Goal: Information Seeking & Learning: Learn about a topic

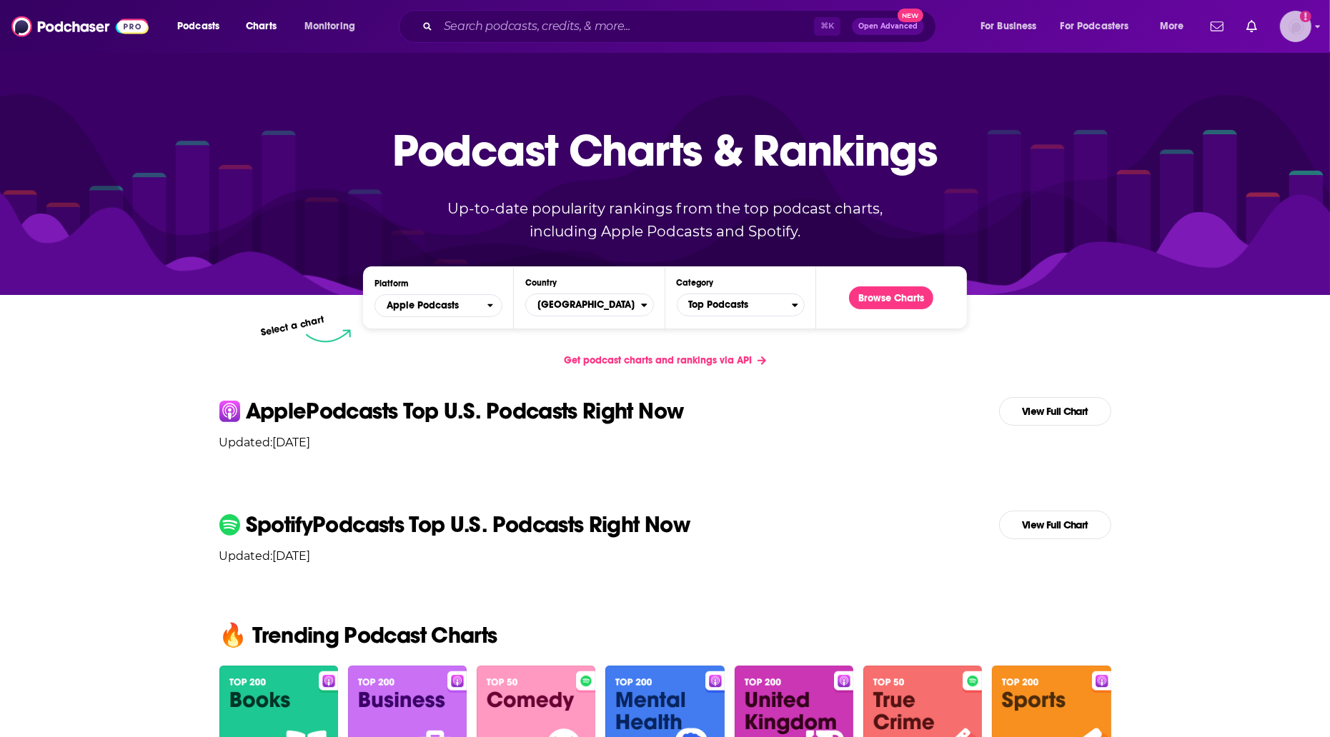
click at [1291, 28] on img "Logged in as itang" at bounding box center [1295, 26] width 31 height 31
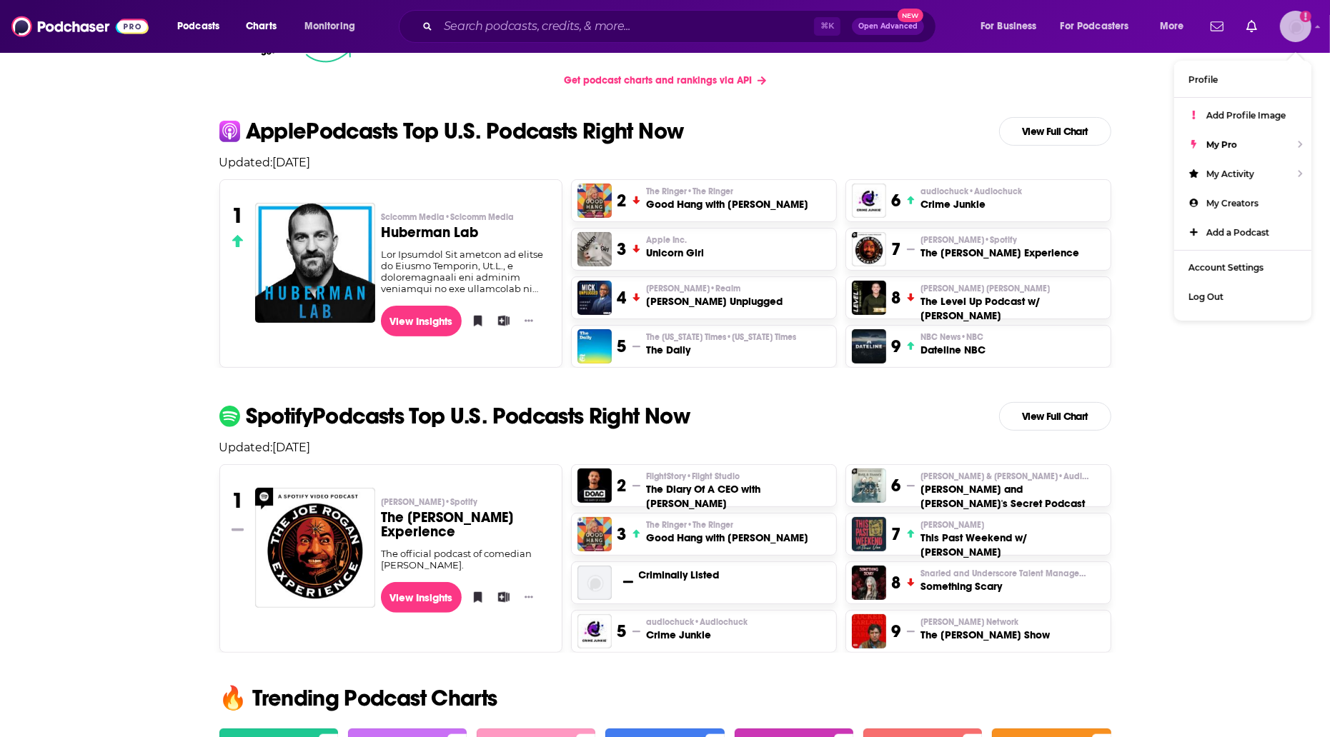
scroll to position [292, 0]
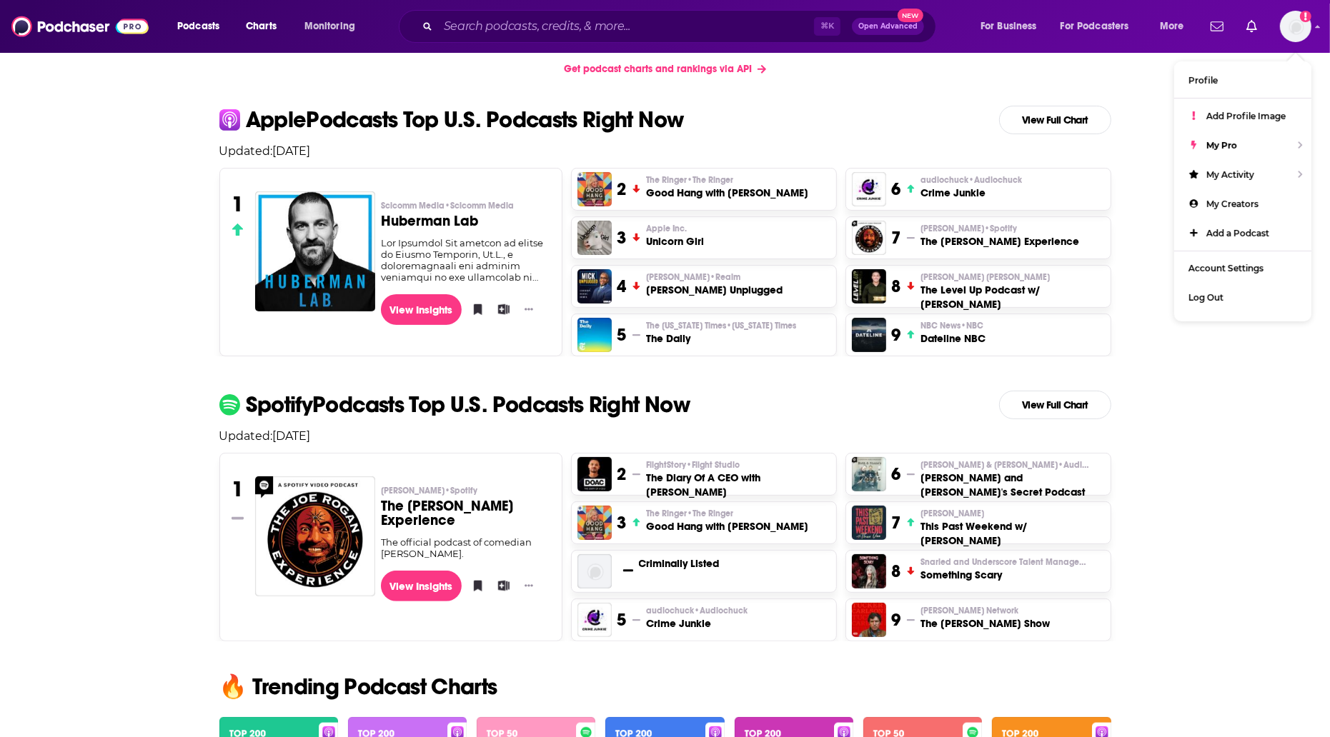
click at [687, 520] on h3 "Good Hang with [PERSON_NAME]" at bounding box center [727, 527] width 162 height 14
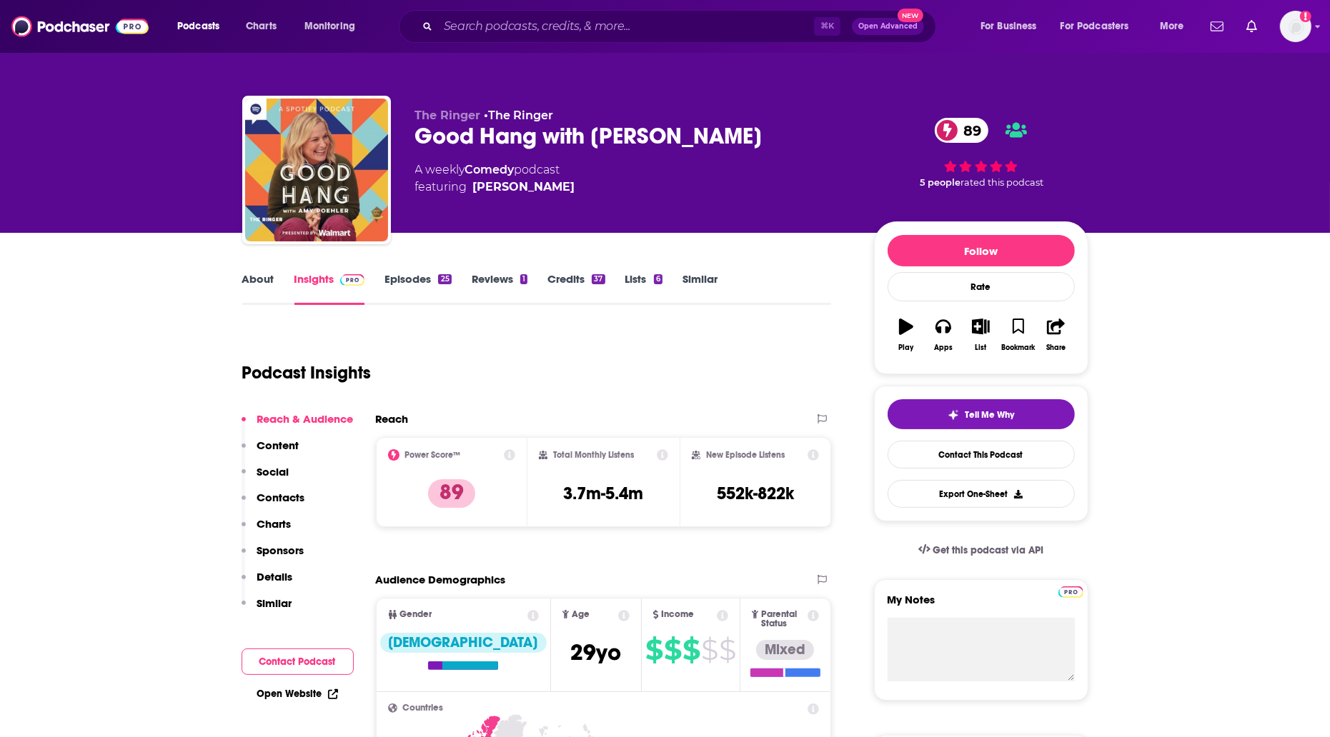
click at [964, 130] on span "89" at bounding box center [968, 130] width 39 height 25
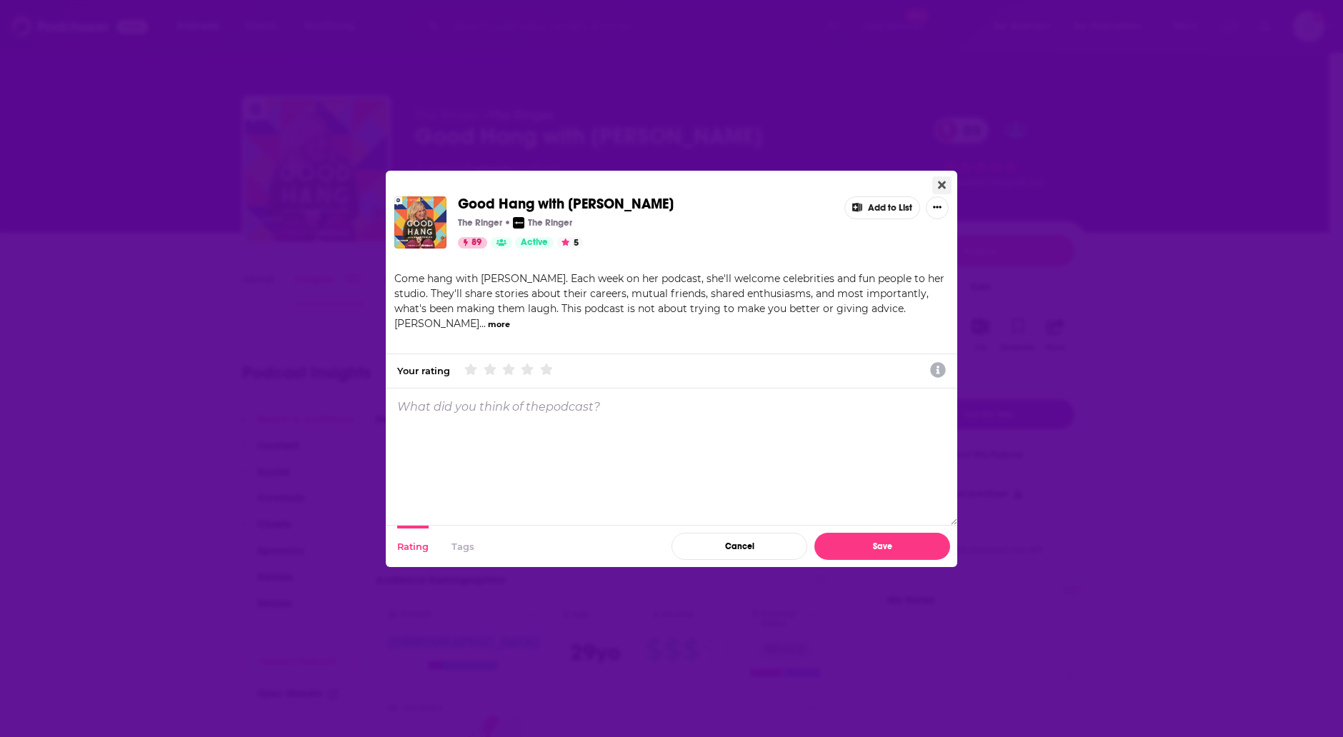
click at [948, 183] on button "Close" at bounding box center [942, 186] width 19 height 18
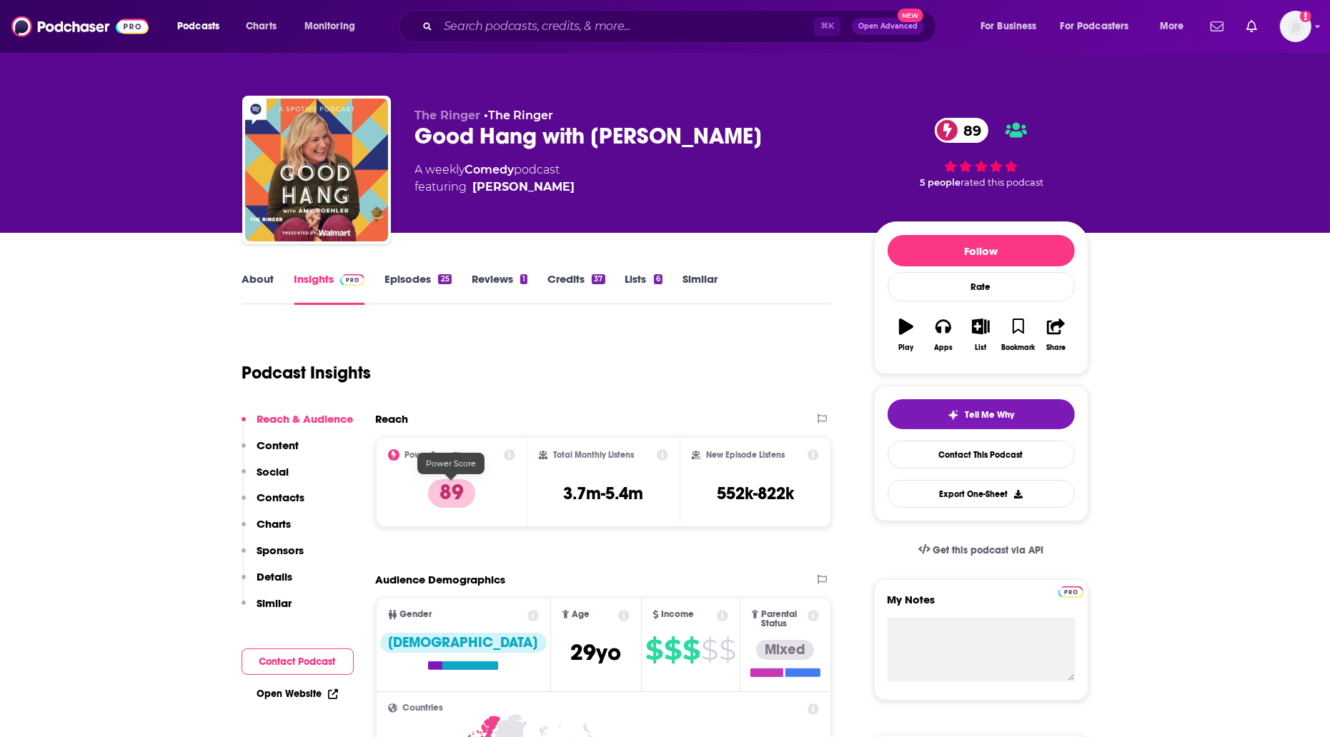
click at [459, 494] on p "89" at bounding box center [451, 494] width 47 height 29
click at [510, 454] on icon at bounding box center [509, 454] width 11 height 11
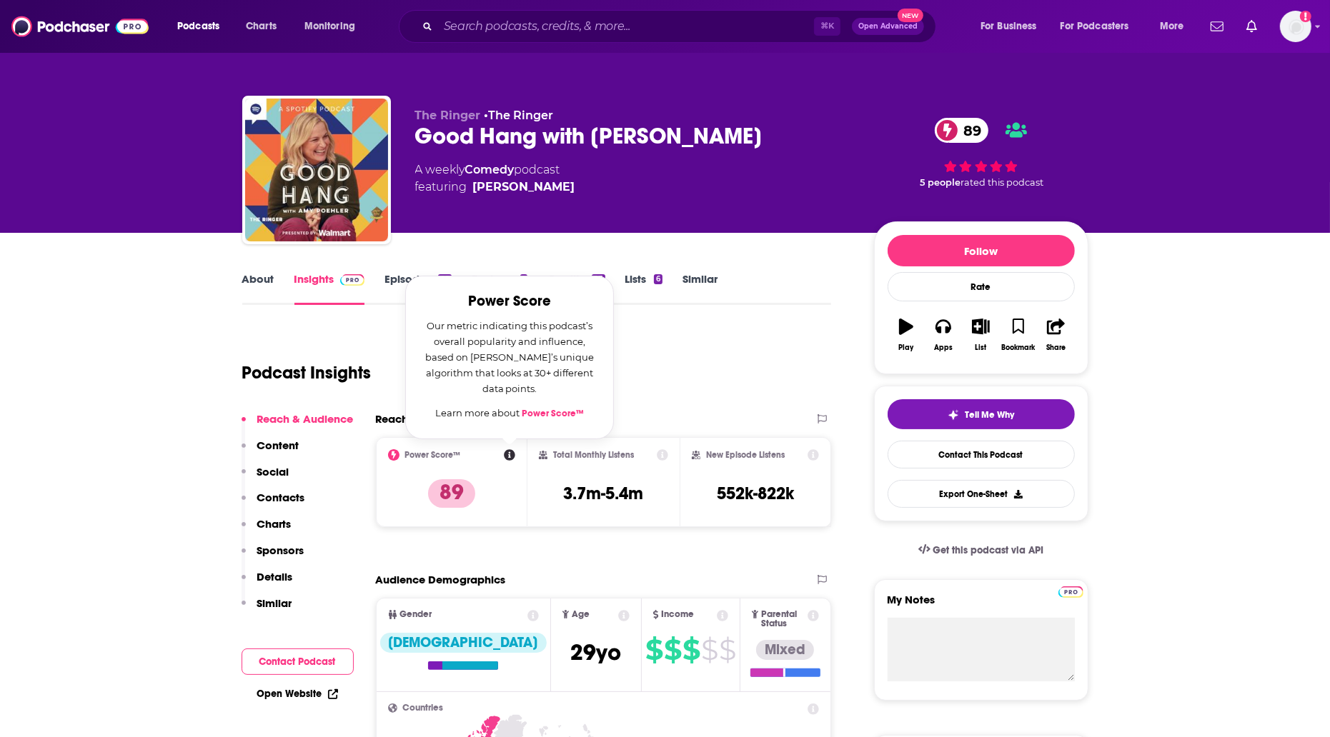
click at [550, 412] on link "Power Score™" at bounding box center [553, 413] width 62 height 11
